Goal: Task Accomplishment & Management: Manage account settings

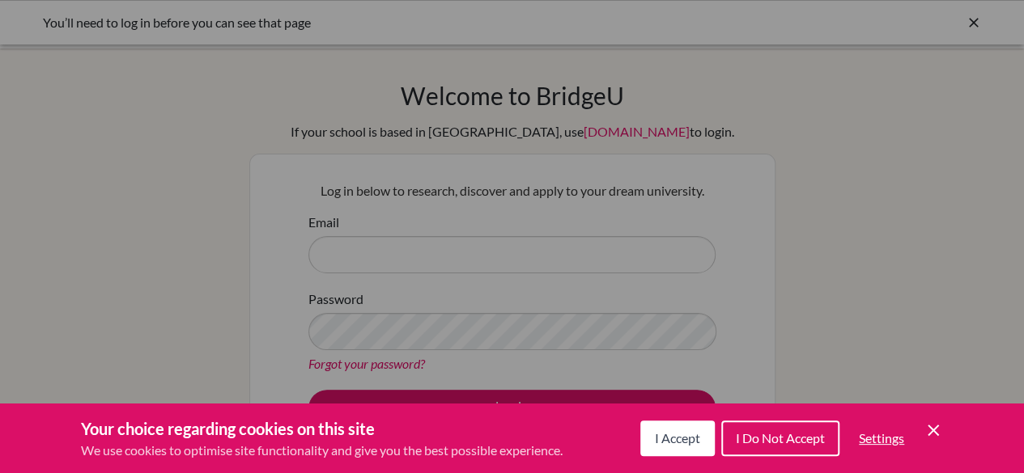
click at [679, 437] on span "I Accept" at bounding box center [677, 438] width 45 height 15
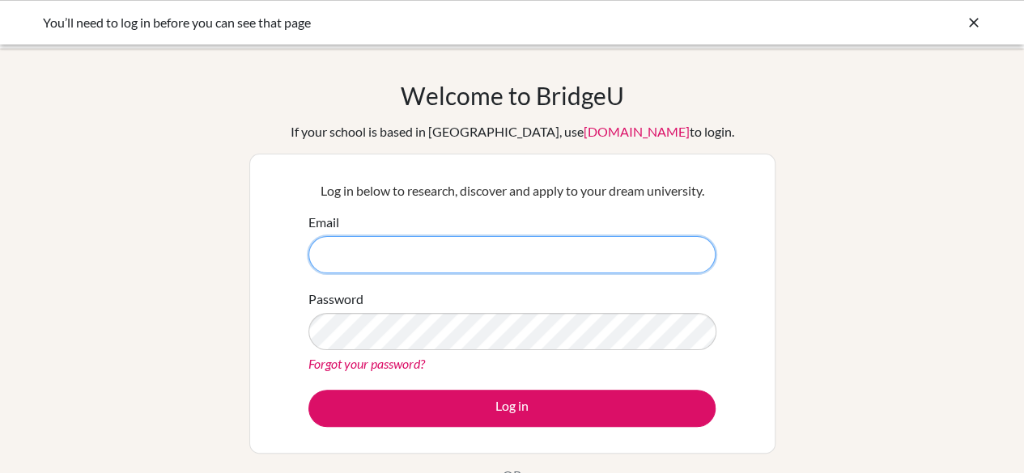
click at [342, 271] on input "Email" at bounding box center [511, 254] width 407 height 37
type input "dsonmez@tedankara.k12.tr"
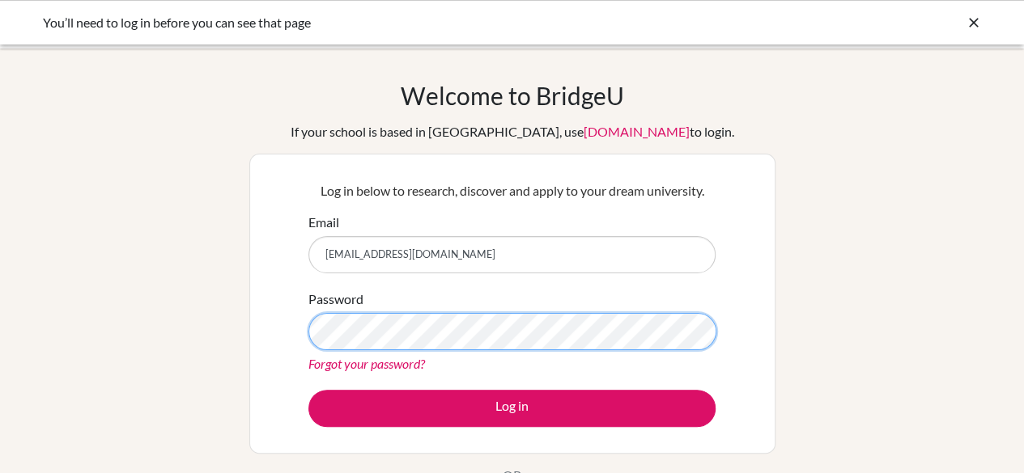
click at [308, 390] on button "Log in" at bounding box center [511, 408] width 407 height 37
